Goal: Task Accomplishment & Management: Use online tool/utility

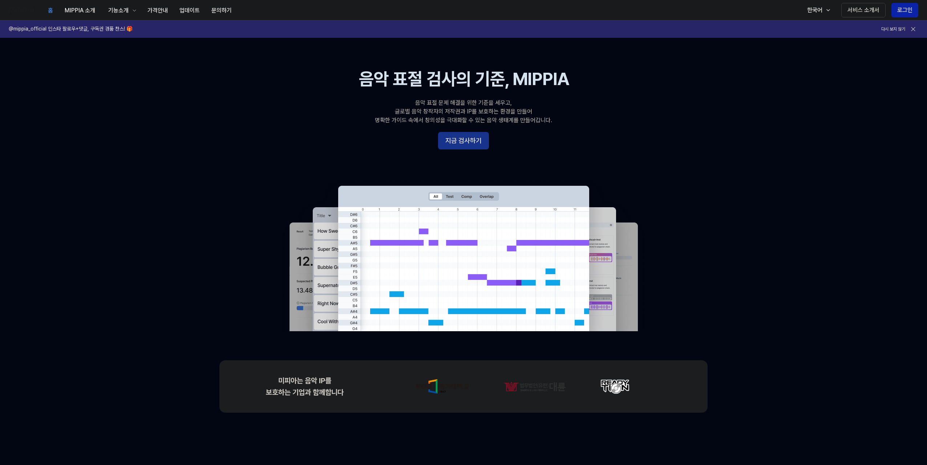
click at [459, 140] on button "지금 검사하기" at bounding box center [463, 140] width 51 height 17
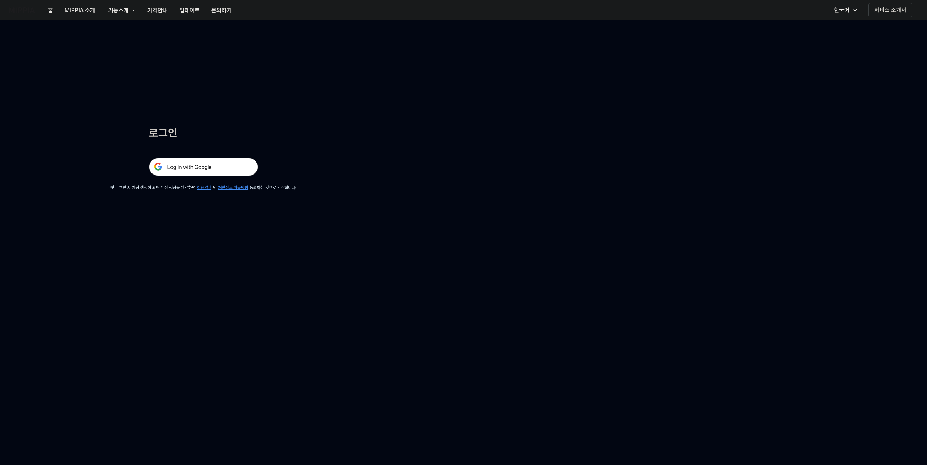
click at [247, 165] on img at bounding box center [203, 167] width 109 height 18
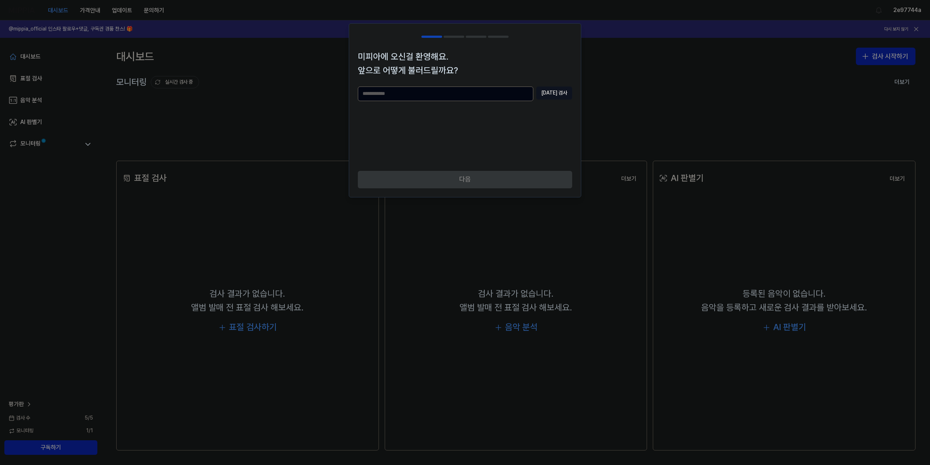
click at [422, 94] on input "text" at bounding box center [445, 93] width 175 height 15
type input "**"
click at [556, 91] on button "[DATE] 검사" at bounding box center [554, 92] width 36 height 13
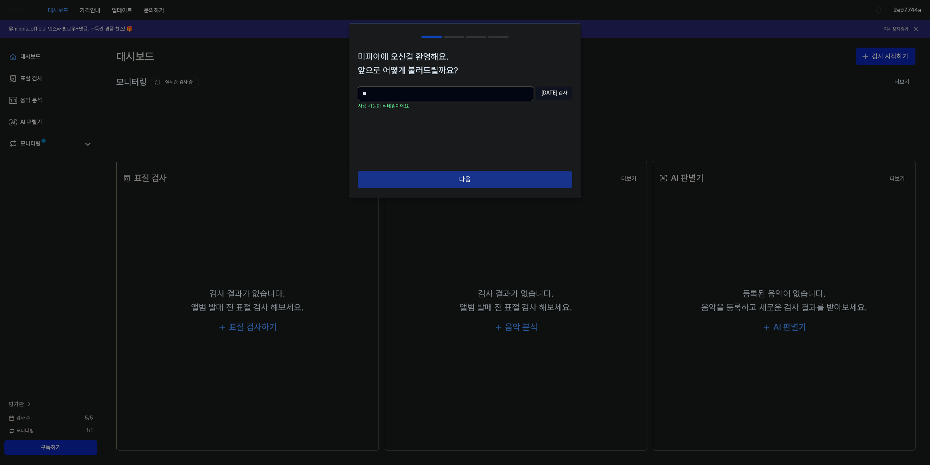
click at [509, 174] on button "다음" at bounding box center [465, 179] width 214 height 17
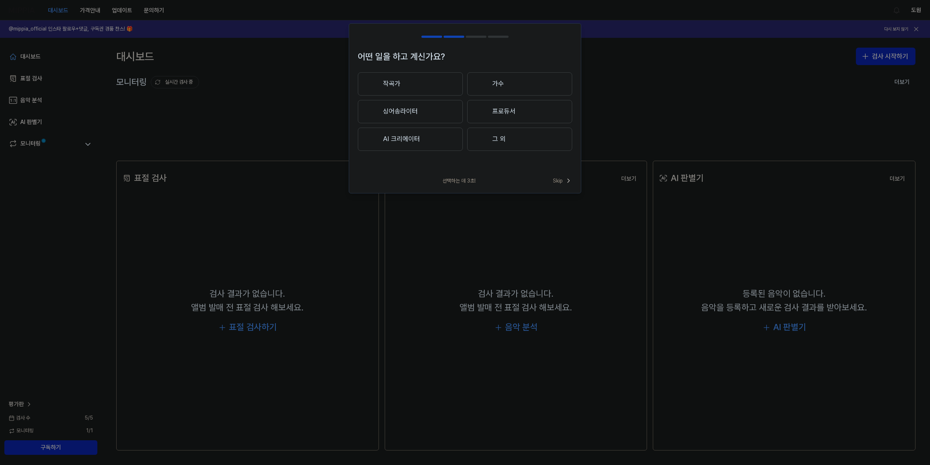
click at [428, 86] on button "작곡가" at bounding box center [410, 83] width 105 height 23
click at [531, 117] on button "3년 이상" at bounding box center [519, 112] width 105 height 24
click at [444, 141] on button "그 외" at bounding box center [410, 141] width 104 height 23
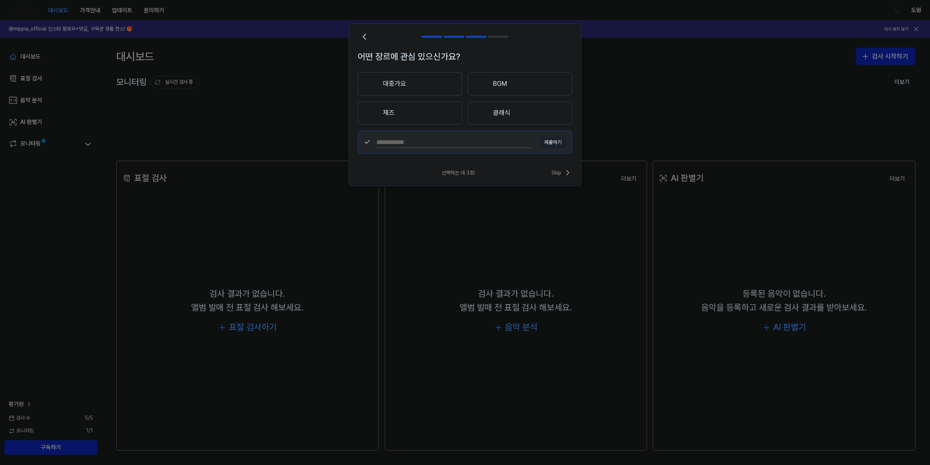
click at [423, 138] on input "text" at bounding box center [453, 142] width 155 height 12
type input "****"
click at [548, 142] on button "제출하기" at bounding box center [553, 143] width 26 height 12
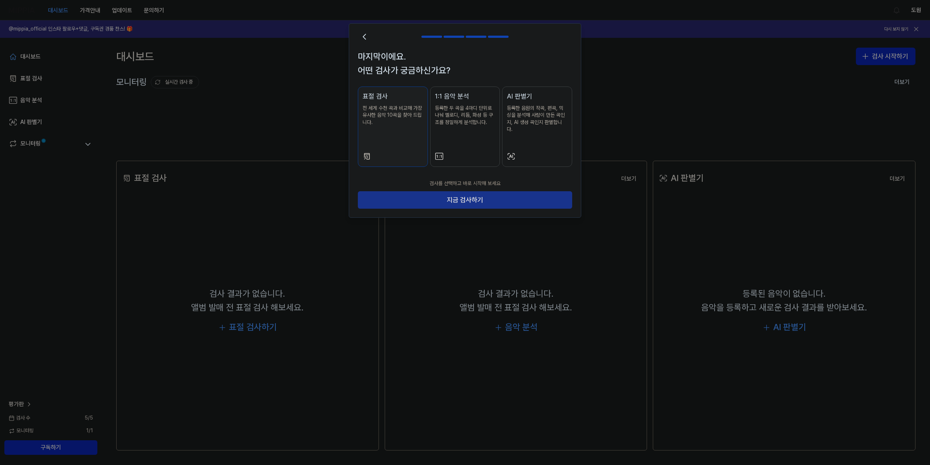
click at [464, 191] on button "지금 검사하기" at bounding box center [465, 199] width 214 height 17
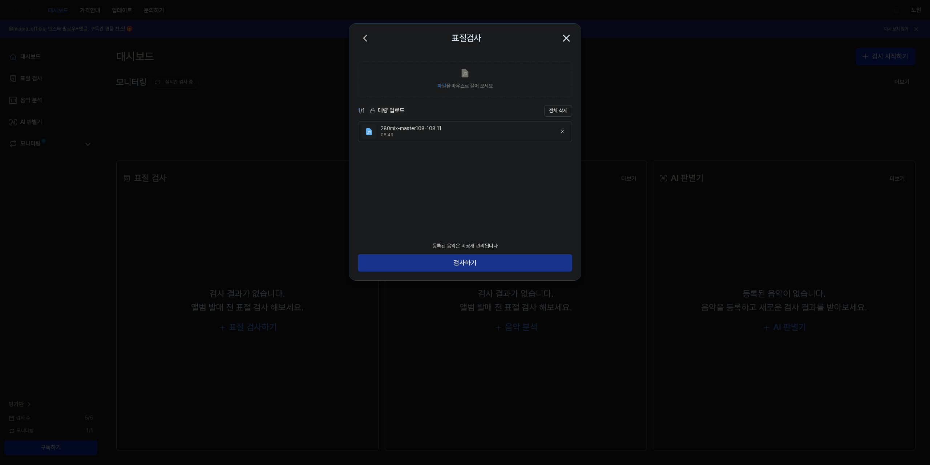
click at [454, 262] on button "검사하기" at bounding box center [465, 262] width 214 height 17
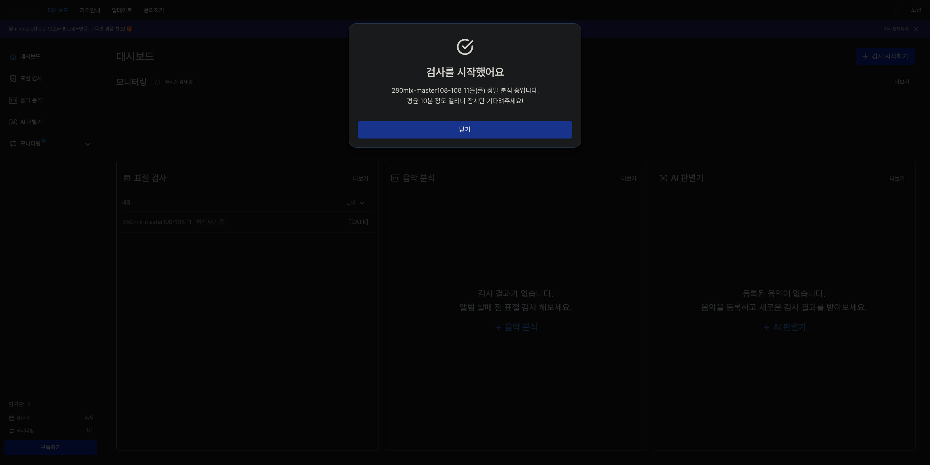
click at [484, 129] on button "닫기" at bounding box center [465, 129] width 214 height 17
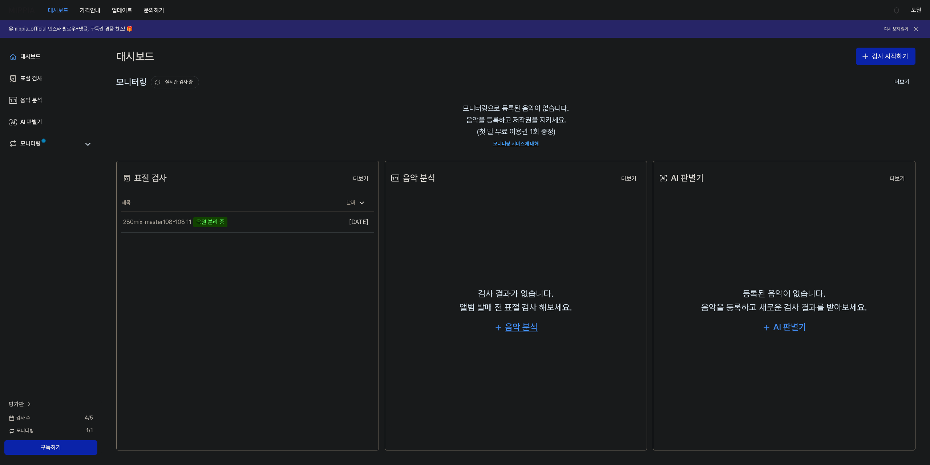
click at [523, 328] on div "음악 분석" at bounding box center [521, 327] width 33 height 14
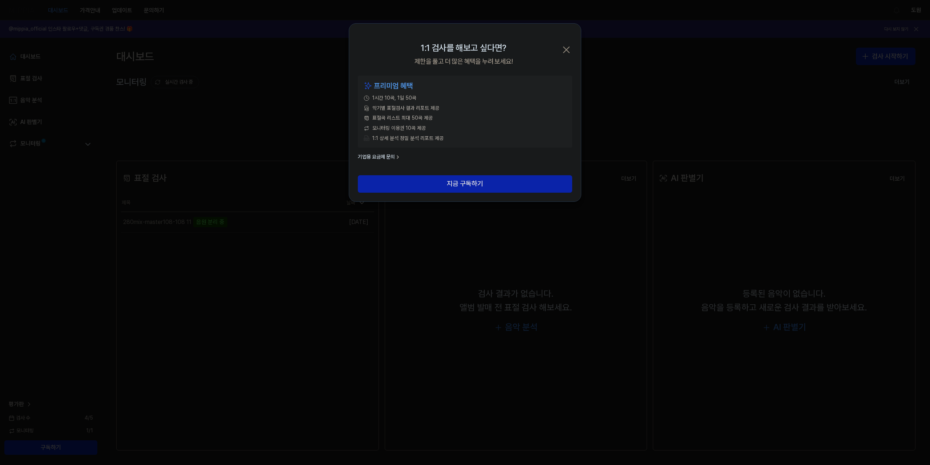
click at [569, 49] on icon "button" at bounding box center [567, 50] width 12 height 12
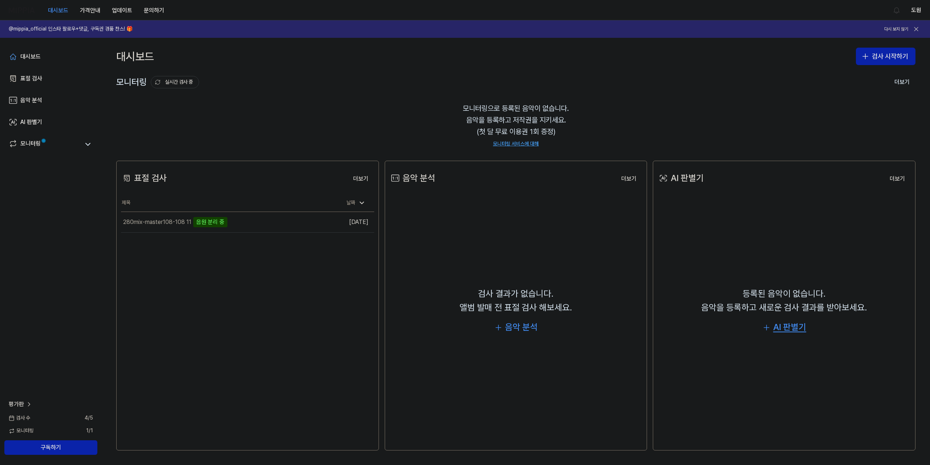
click at [786, 323] on div "AI 판별기" at bounding box center [789, 327] width 33 height 14
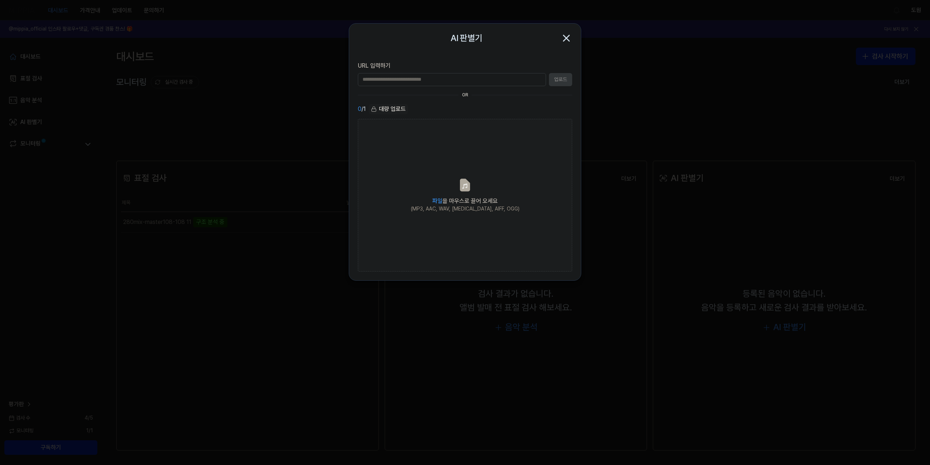
click at [568, 37] on icon "button" at bounding box center [567, 38] width 6 height 6
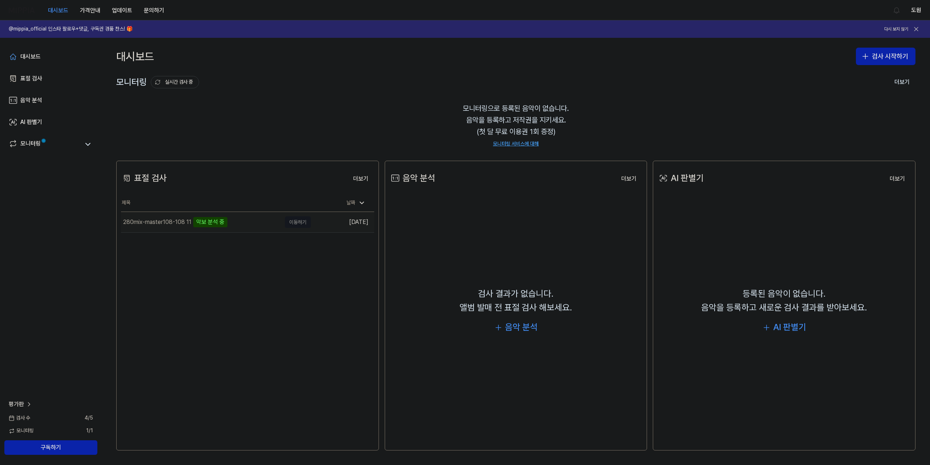
click at [298, 223] on td "280mix-master108-108 11 악보 분석 중 이동하기" at bounding box center [216, 222] width 190 height 20
click at [222, 221] on div "악보 분석 중" at bounding box center [210, 222] width 34 height 10
click at [193, 222] on div "악보 분석 중" at bounding box center [210, 222] width 34 height 10
click at [167, 222] on div "280mix-master108-108 11" at bounding box center [157, 222] width 68 height 9
click at [222, 221] on div "악보 분석 중" at bounding box center [210, 222] width 34 height 10
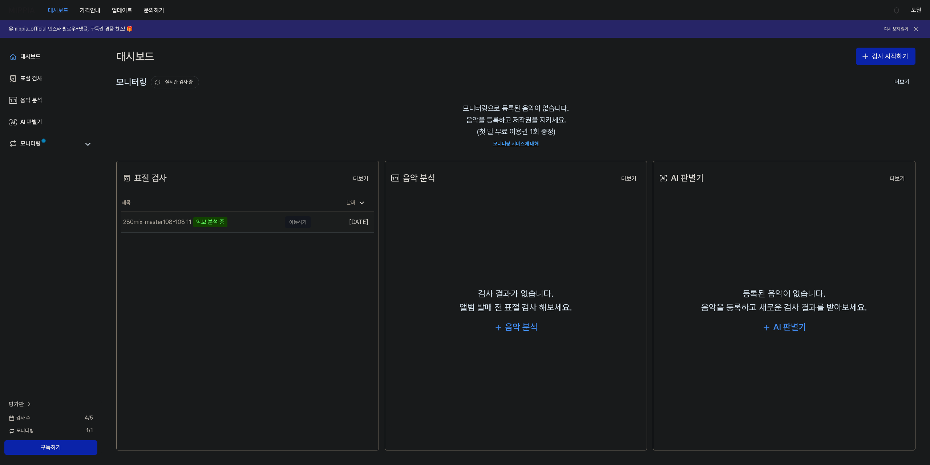
click at [285, 221] on td "280mix-master108-108 11 악보 분석 중 이동하기" at bounding box center [216, 222] width 190 height 20
click at [299, 222] on td "280mix-master108-108 11 악보 분석 중 이동하기" at bounding box center [216, 222] width 190 height 20
drag, startPoint x: 300, startPoint y: 222, endPoint x: 348, endPoint y: 224, distance: 48.0
click at [311, 223] on tr "280mix-master108-108 11 악보 분석 중 이동하기 [DATE]" at bounding box center [247, 222] width 253 height 21
drag, startPoint x: 351, startPoint y: 223, endPoint x: 355, endPoint y: 223, distance: 4.4
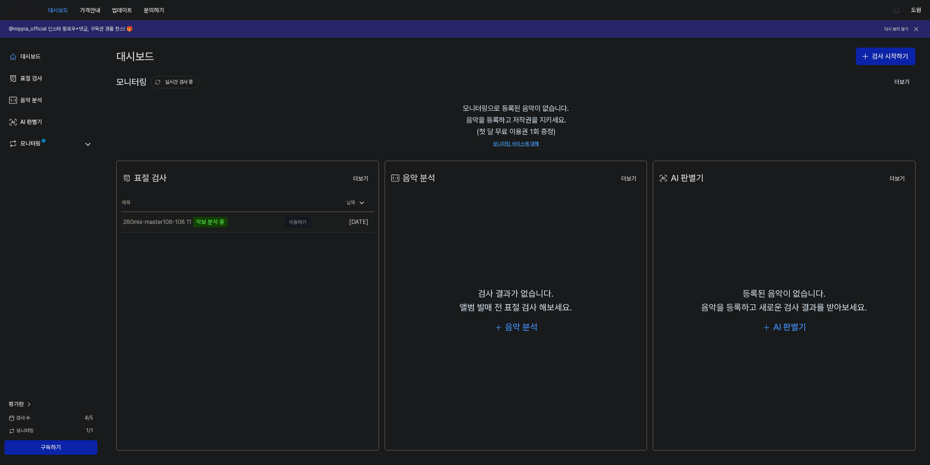
click at [352, 223] on td "[DATE]" at bounding box center [342, 222] width 63 height 21
click at [355, 223] on td "[DATE]" at bounding box center [342, 222] width 63 height 21
click at [328, 260] on div "표절 검사 더보기 표절 검사 제목 날짜 280mix-master108-108 11 악보 분석 중 이동하기 [DATE] 더보기" at bounding box center [247, 306] width 263 height 290
click at [326, 180] on div "표절 검사 더보기" at bounding box center [247, 178] width 253 height 20
click at [298, 221] on td "280mix-master108-108 11 악보 분석 중 이동하기" at bounding box center [216, 222] width 190 height 20
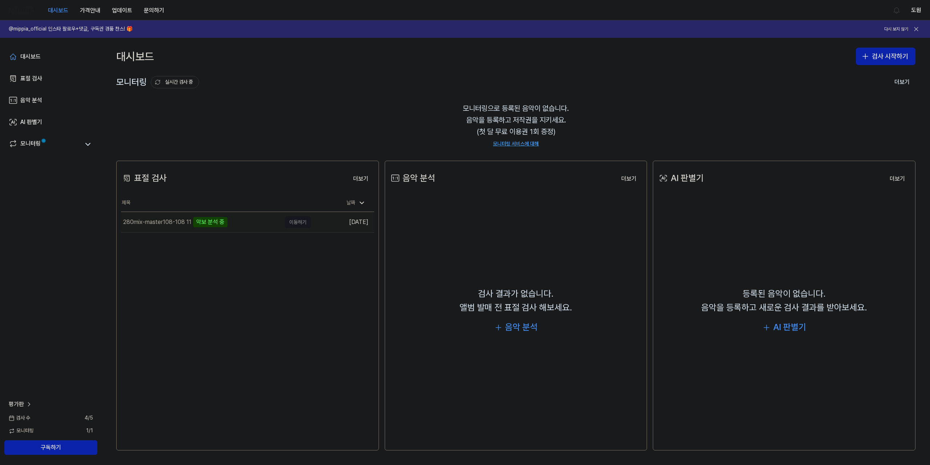
click at [346, 222] on td "[DATE]" at bounding box center [342, 222] width 63 height 21
click at [31, 142] on div "모니터링" at bounding box center [30, 144] width 20 height 10
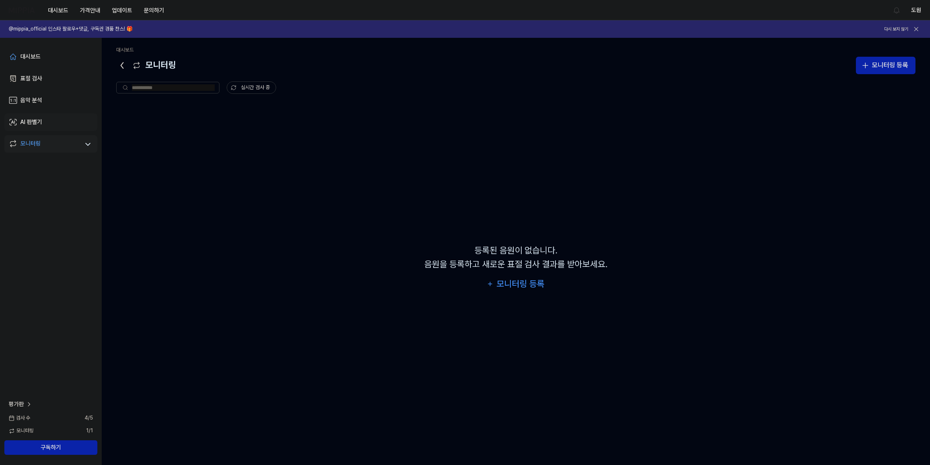
click at [38, 121] on div "AI 판별기" at bounding box center [31, 122] width 22 height 9
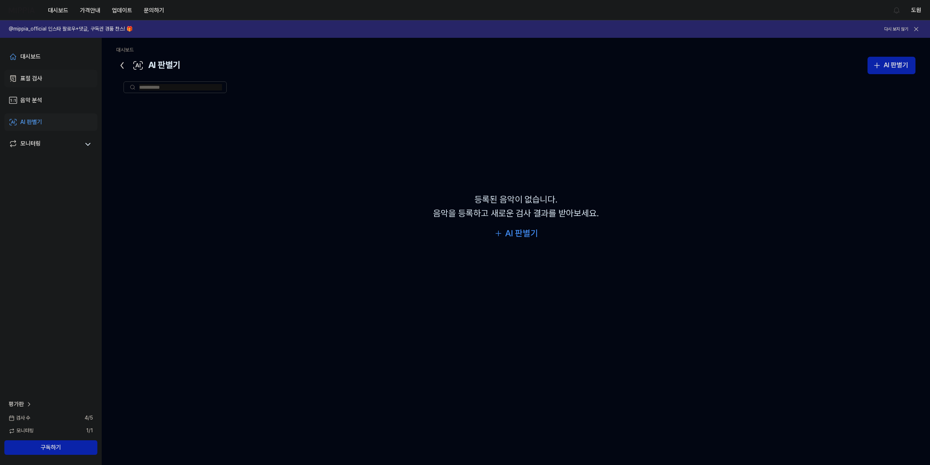
click at [31, 79] on div "표절 검사" at bounding box center [31, 78] width 22 height 9
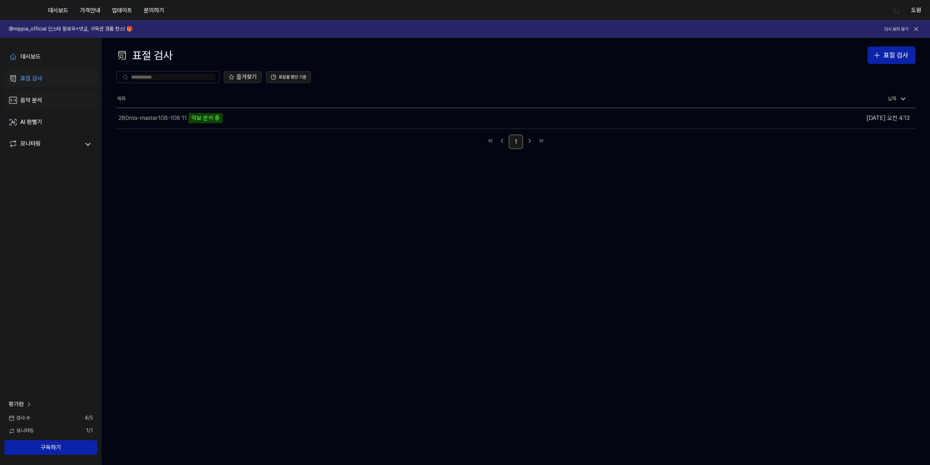
click at [33, 102] on div "음악 분석" at bounding box center [31, 100] width 22 height 9
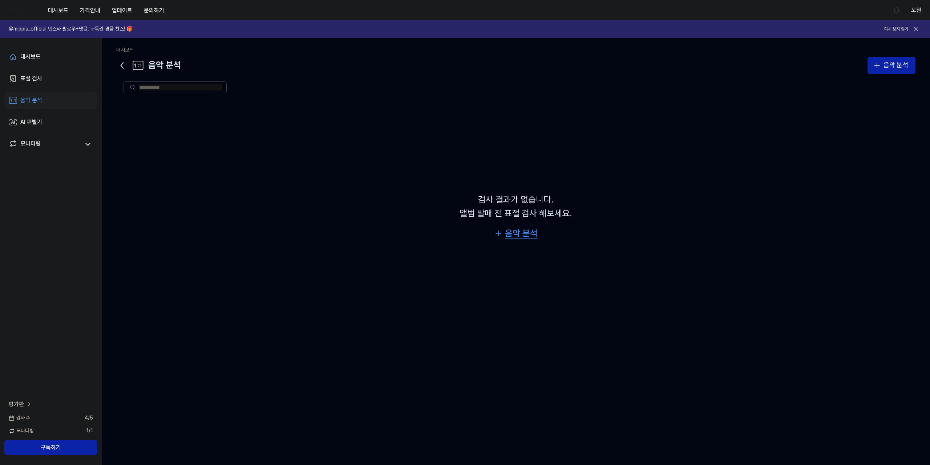
click at [524, 238] on div "음악 분석" at bounding box center [521, 233] width 33 height 14
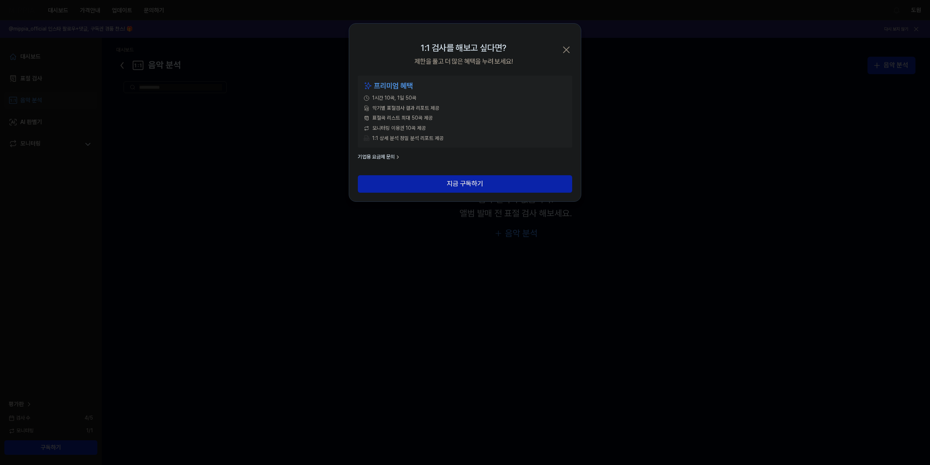
click at [569, 49] on icon "button" at bounding box center [567, 50] width 12 height 12
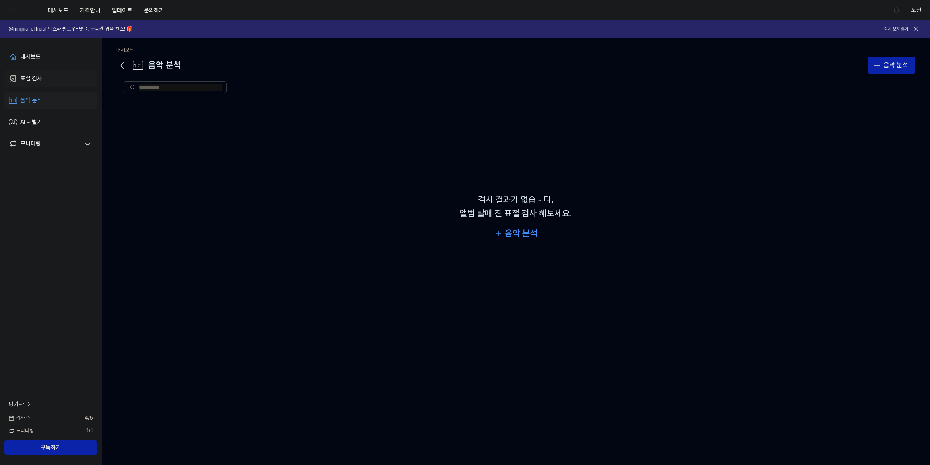
click at [33, 77] on div "표절 검사" at bounding box center [31, 78] width 22 height 9
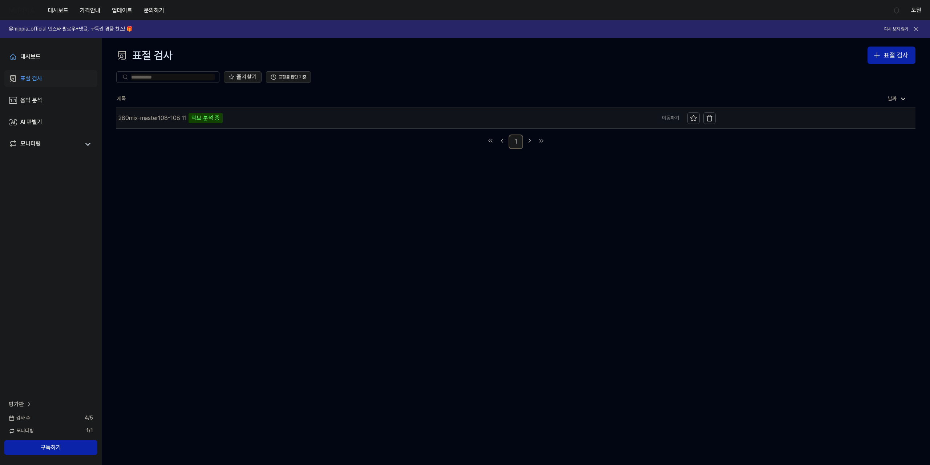
click at [212, 116] on div "악보 분석 중" at bounding box center [206, 118] width 34 height 10
click at [162, 115] on div "280mix-master108-108 11" at bounding box center [152, 118] width 68 height 9
click at [162, 116] on div "280mix-master108-108 11" at bounding box center [152, 118] width 68 height 9
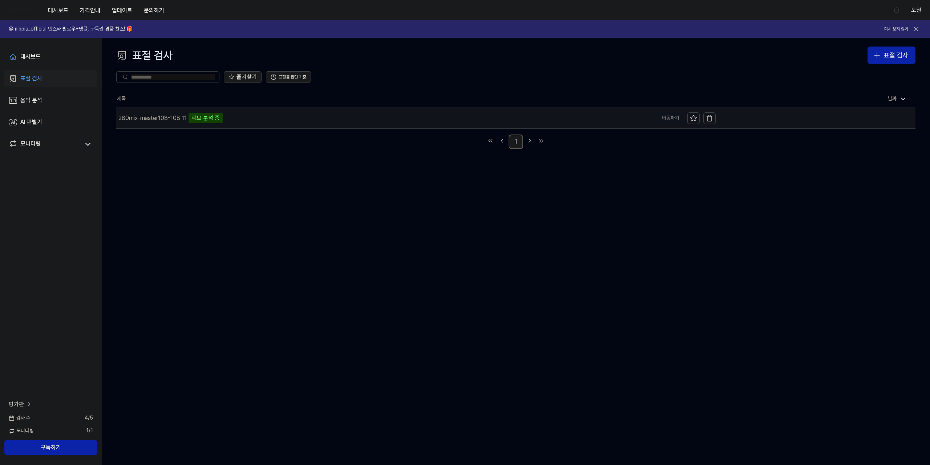
click at [668, 118] on td "280mix-master108-108 11 악보 분석 중 이동하기" at bounding box center [415, 118] width 599 height 20
click at [692, 121] on icon at bounding box center [693, 117] width 7 height 7
click at [694, 118] on icon at bounding box center [693, 117] width 7 height 7
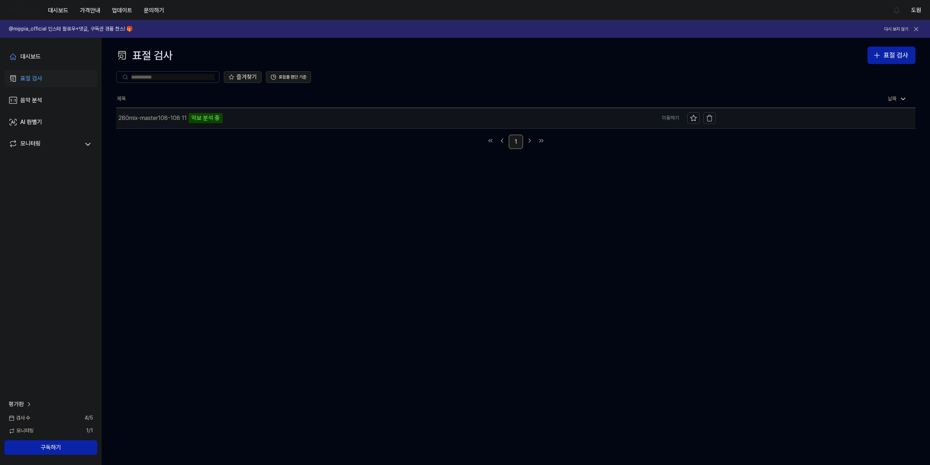
click at [615, 109] on div "280mix-master108-108 11 악보 분석 중" at bounding box center [385, 118] width 538 height 20
drag, startPoint x: 482, startPoint y: 121, endPoint x: 431, endPoint y: 123, distance: 51.3
click at [481, 121] on div "280mix-master108-108 11 악보 분석 중" at bounding box center [385, 118] width 538 height 20
click at [156, 118] on div "280mix-master108-108 11" at bounding box center [152, 118] width 68 height 9
